Goal: Information Seeking & Learning: Learn about a topic

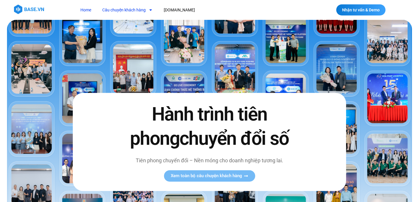
click at [114, 14] on link "Câu chuyện khách hàng" at bounding box center [127, 10] width 59 height 11
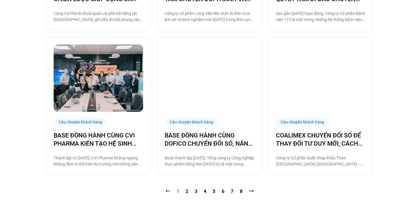
scroll to position [555, 0]
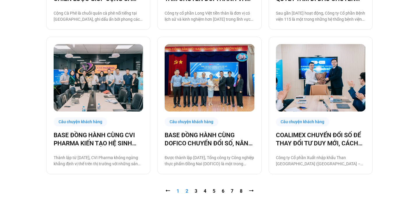
click at [186, 192] on link "Trang 2" at bounding box center [187, 191] width 3 height 6
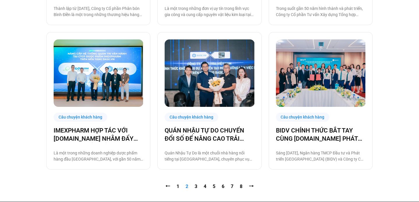
scroll to position [564, 0]
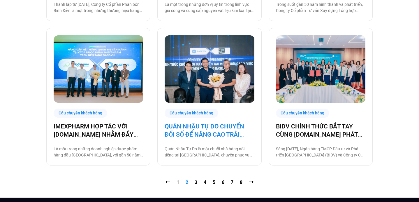
click at [195, 128] on link "QUÁN NHẬU TỰ DO CHUYỂN ĐỔI SỐ ĐỂ NÂNG CAO TRẢI NGHIỆM CHO 1000 NHÂN SỰ" at bounding box center [209, 130] width 89 height 16
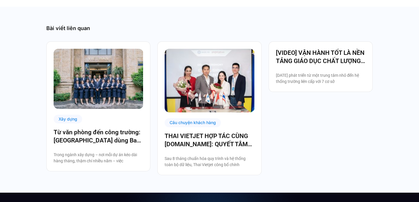
scroll to position [1104, 0]
